Goal: Task Accomplishment & Management: Use online tool/utility

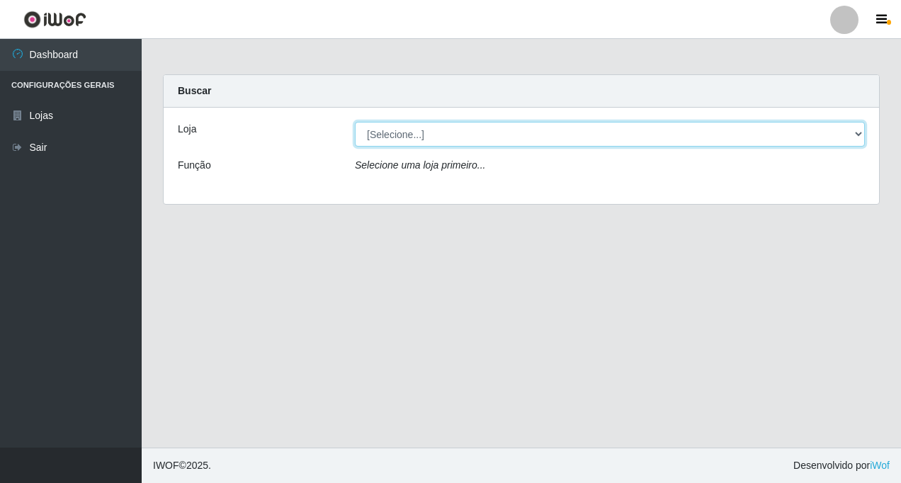
click at [858, 134] on select "[Selecione...] Rede Fácil Construção" at bounding box center [610, 134] width 510 height 25
select select "318"
click at [355, 122] on select "[Selecione...] Rede Fácil Construção" at bounding box center [610, 134] width 510 height 25
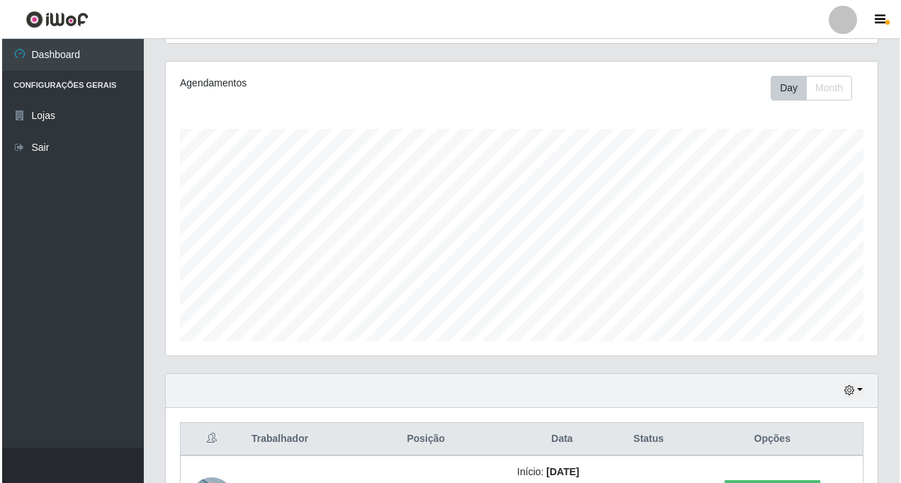
scroll to position [353, 0]
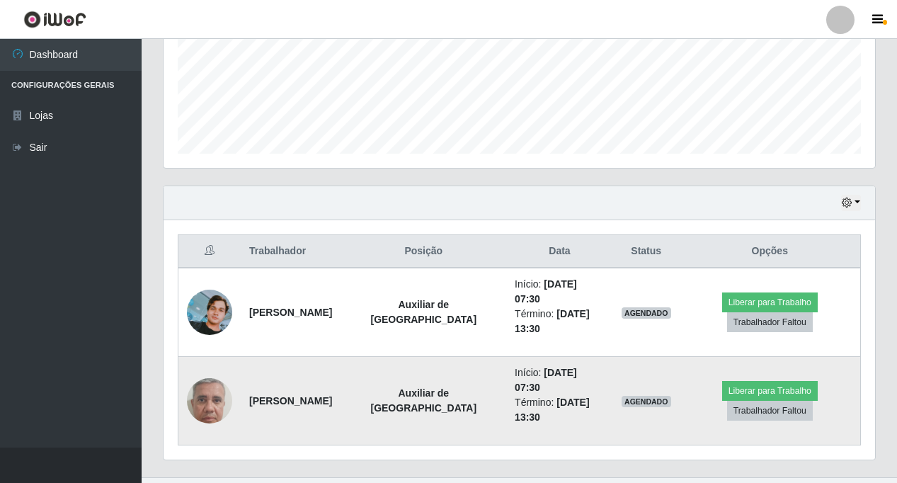
click at [209, 381] on img at bounding box center [209, 401] width 45 height 101
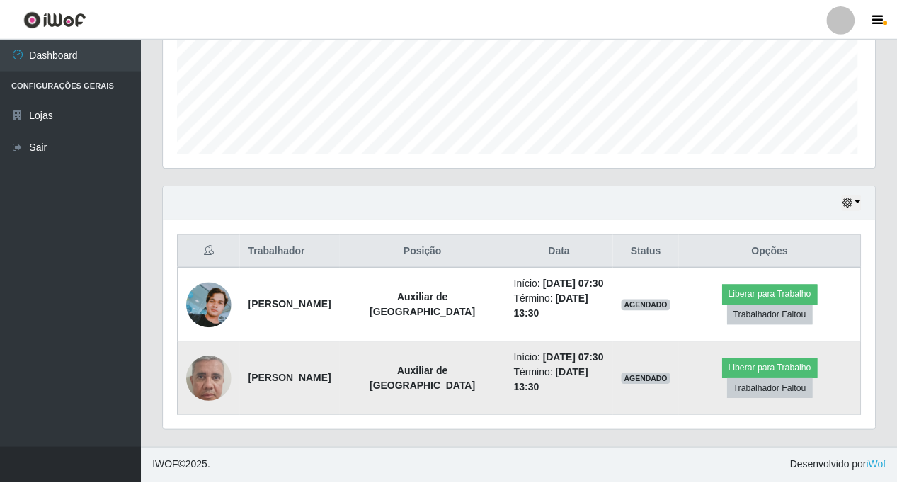
scroll to position [294, 705]
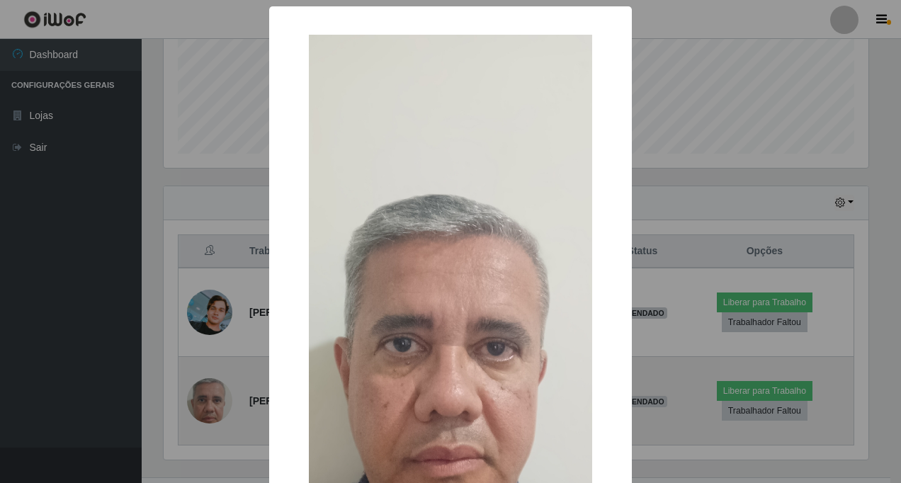
click at [209, 381] on div "× OK Cancel" at bounding box center [450, 241] width 901 height 483
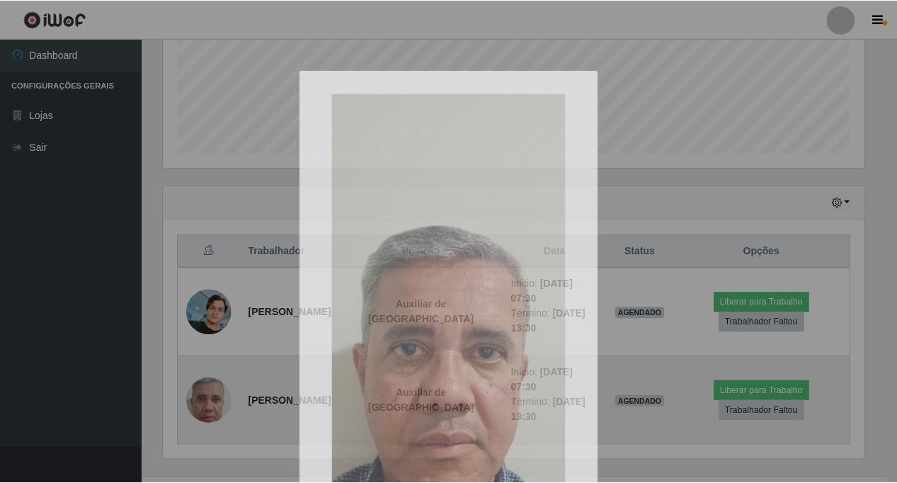
scroll to position [294, 712]
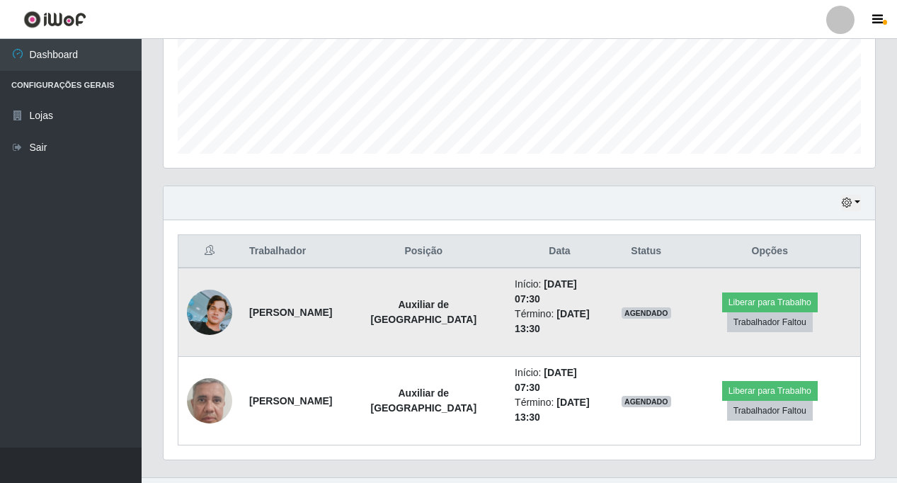
click at [202, 307] on img at bounding box center [209, 312] width 45 height 45
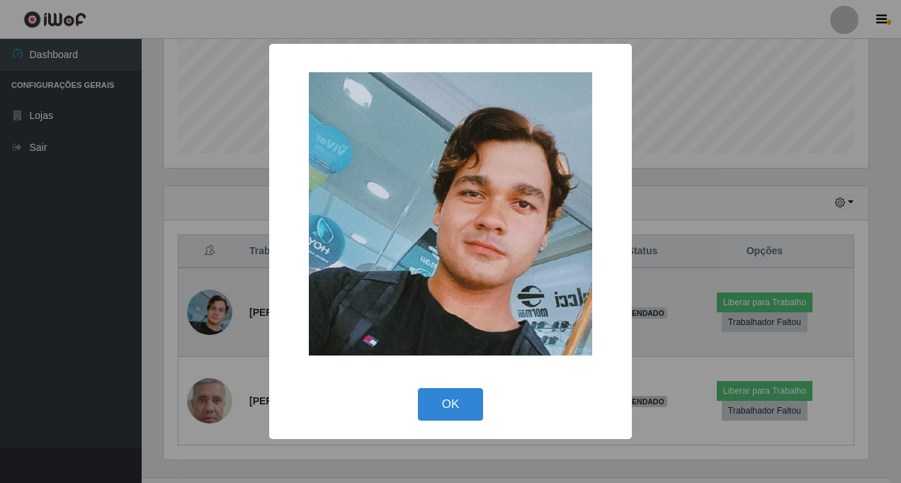
click at [202, 307] on div "× OK Cancel" at bounding box center [450, 241] width 901 height 483
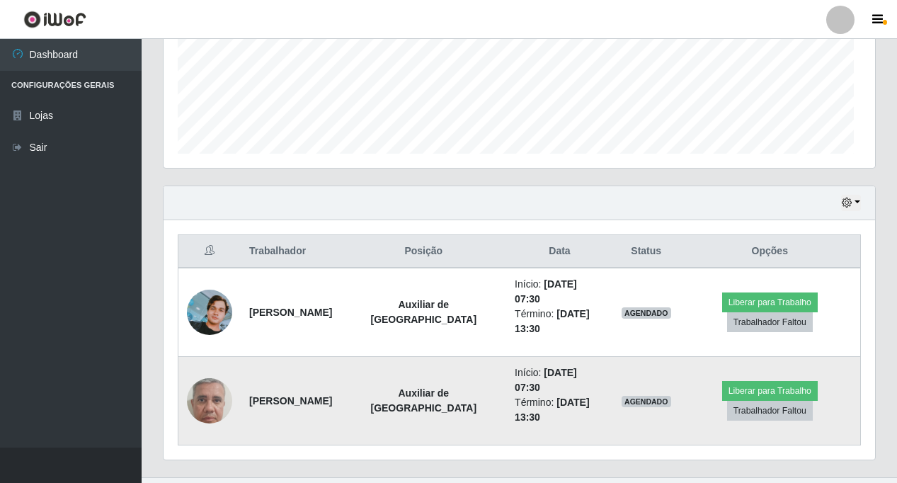
scroll to position [294, 712]
click at [771, 381] on button "Liberar para Trabalho" at bounding box center [770, 391] width 96 height 20
click at [778, 381] on button "Liberar para Trabalho" at bounding box center [770, 391] width 96 height 20
click at [752, 381] on button "Liberar para Trabalho" at bounding box center [770, 391] width 96 height 20
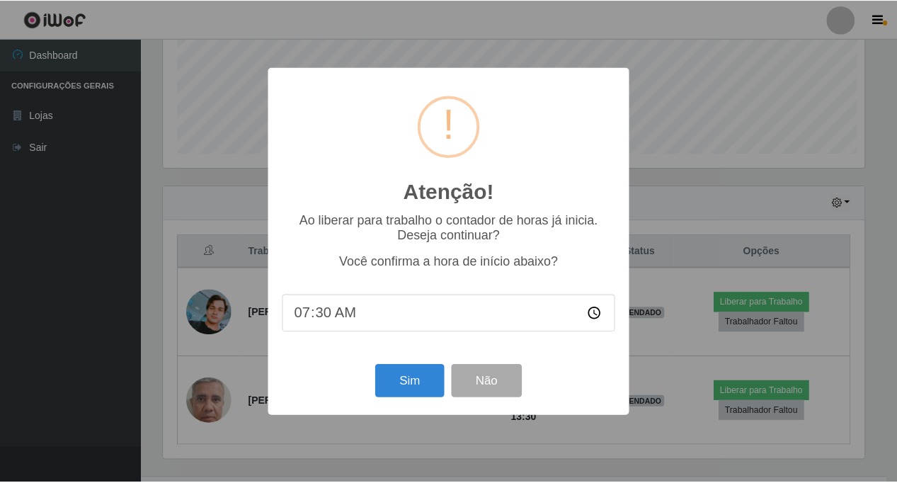
scroll to position [294, 705]
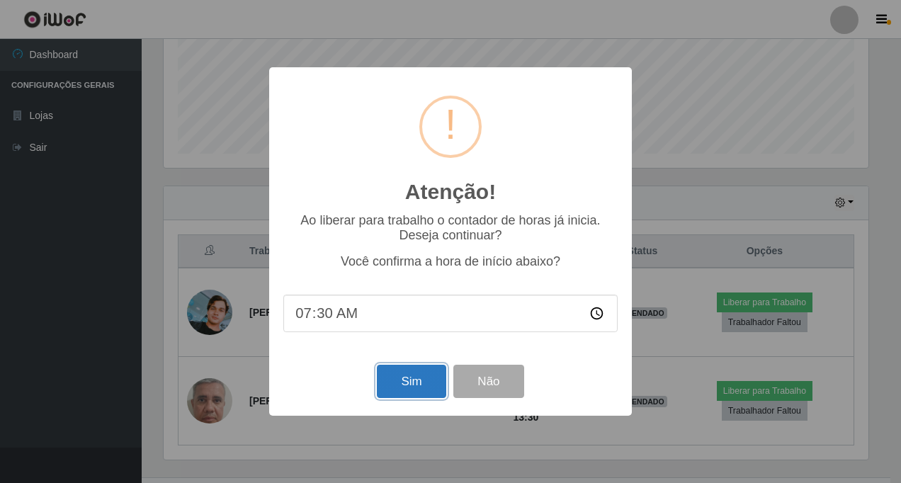
click at [399, 385] on button "Sim" at bounding box center [411, 381] width 69 height 33
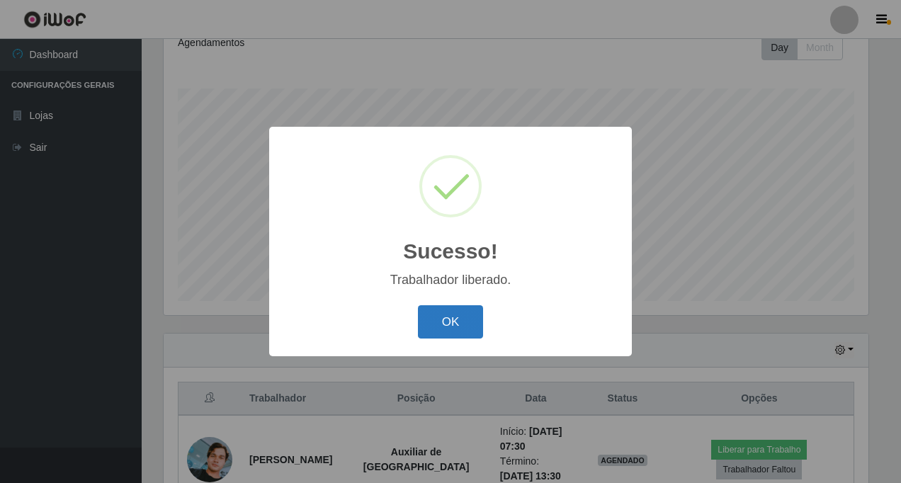
click at [440, 325] on button "OK" at bounding box center [451, 321] width 66 height 33
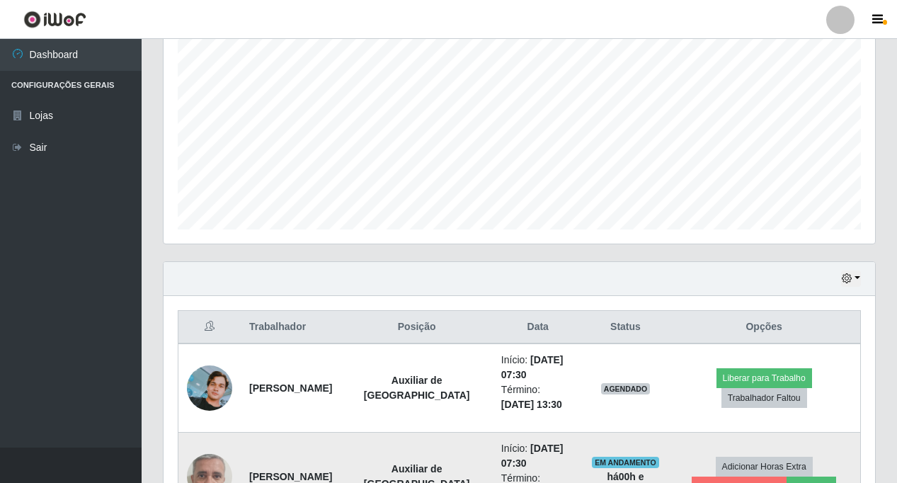
scroll to position [382, 0]
